Goal: Find specific page/section: Find specific page/section

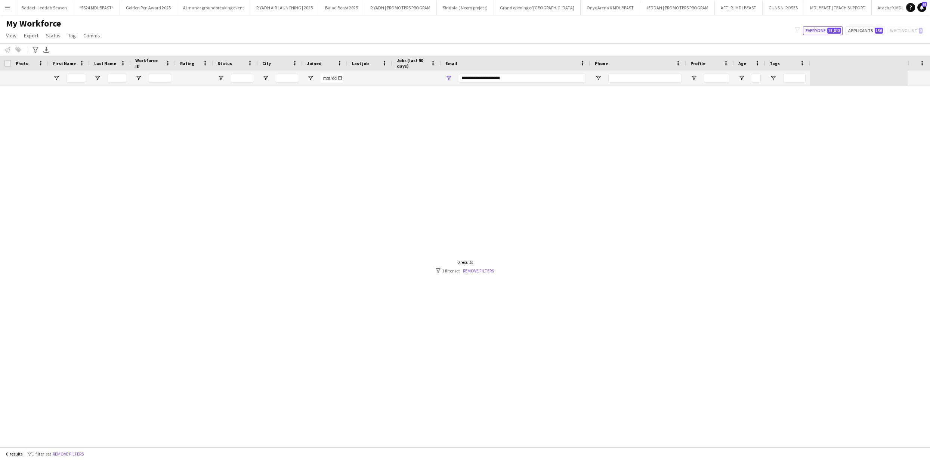
scroll to position [0, 741]
click at [506, 78] on input "**********" at bounding box center [522, 78] width 127 height 9
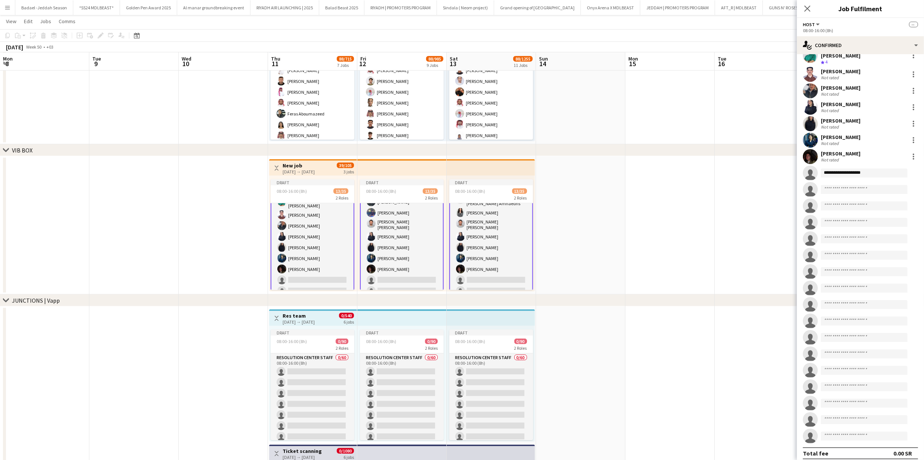
click at [871, 169] on input "**********" at bounding box center [864, 173] width 87 height 9
